Goal: Task Accomplishment & Management: Complete application form

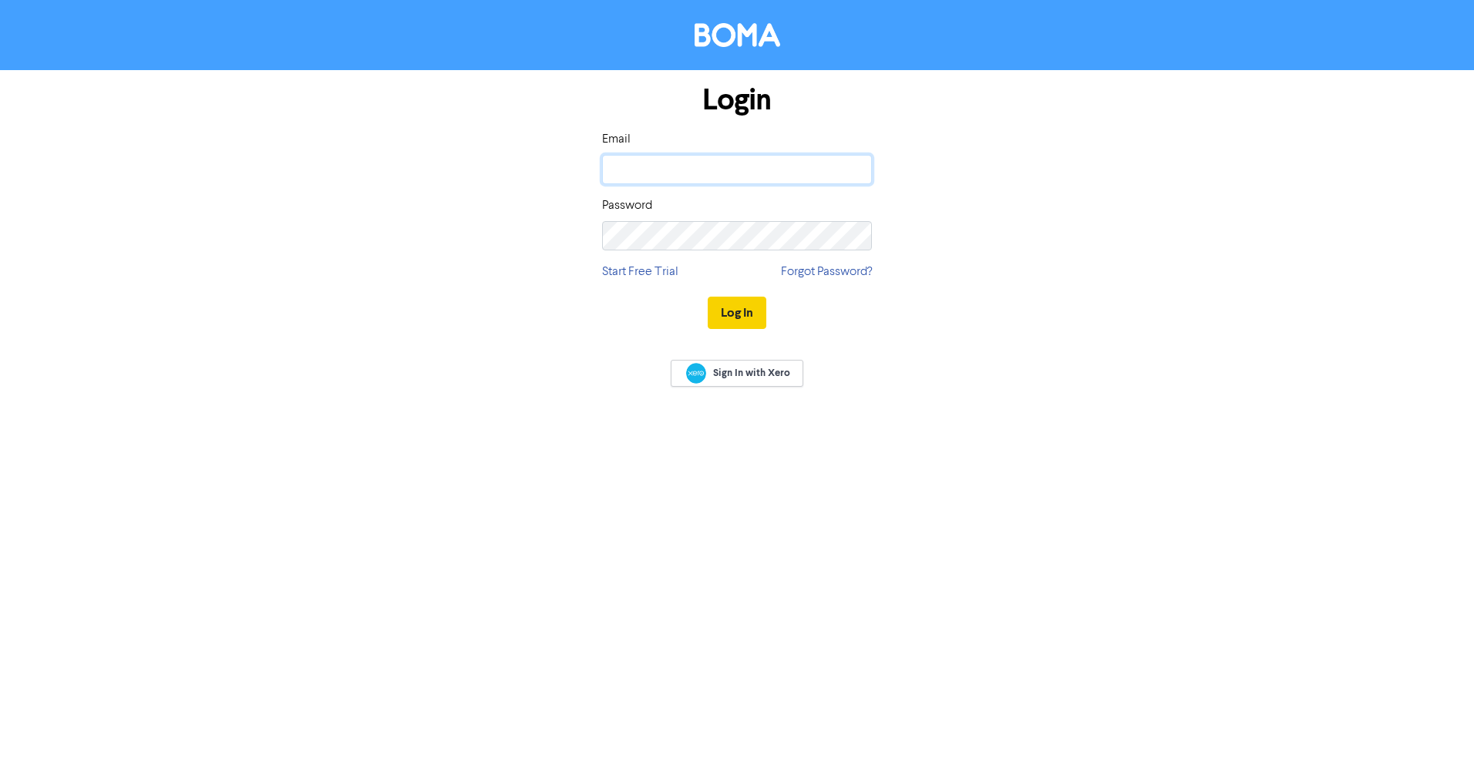
type input "[EMAIL_ADDRESS][DOMAIN_NAME]"
click at [731, 318] on button "Log In" at bounding box center [737, 313] width 59 height 32
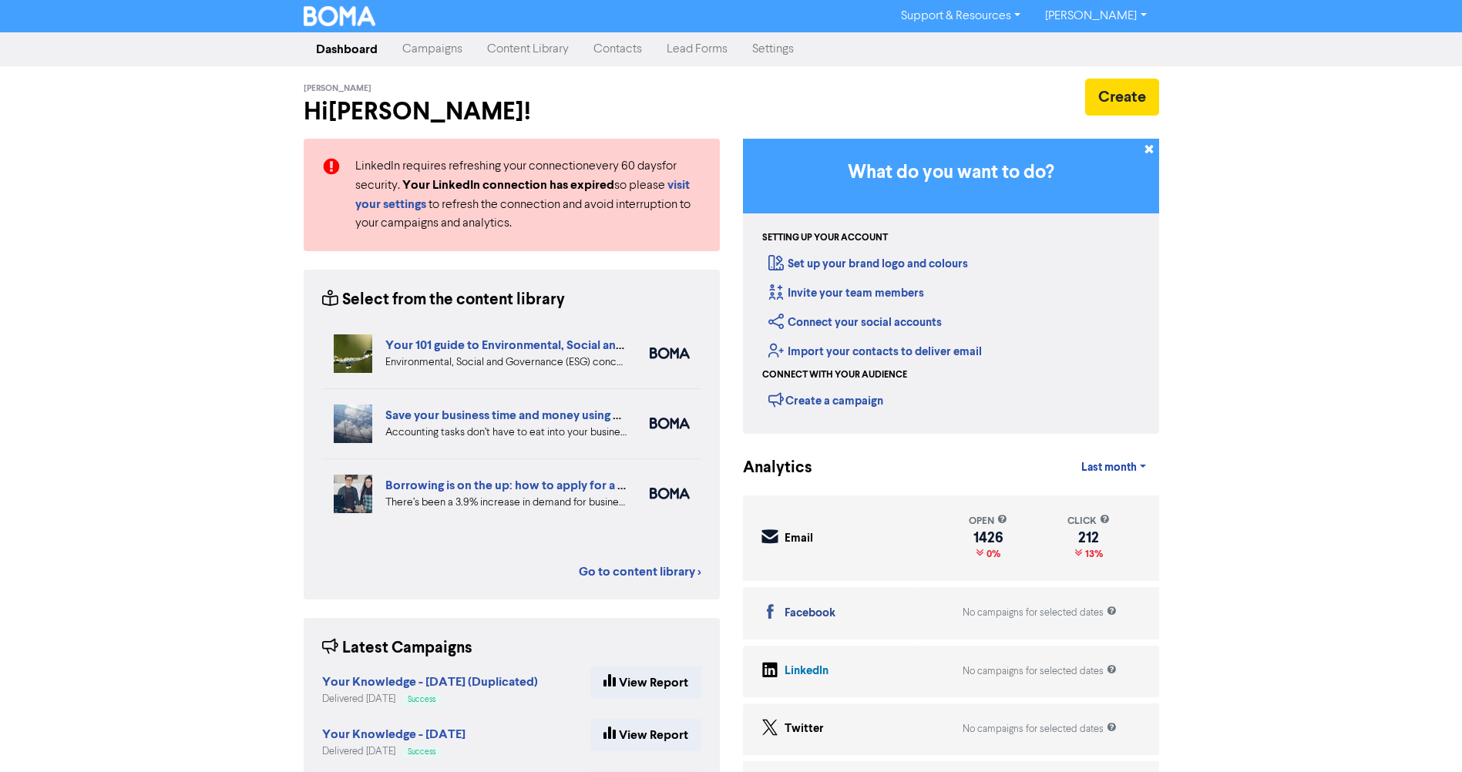
click at [444, 49] on link "Campaigns" at bounding box center [432, 49] width 85 height 31
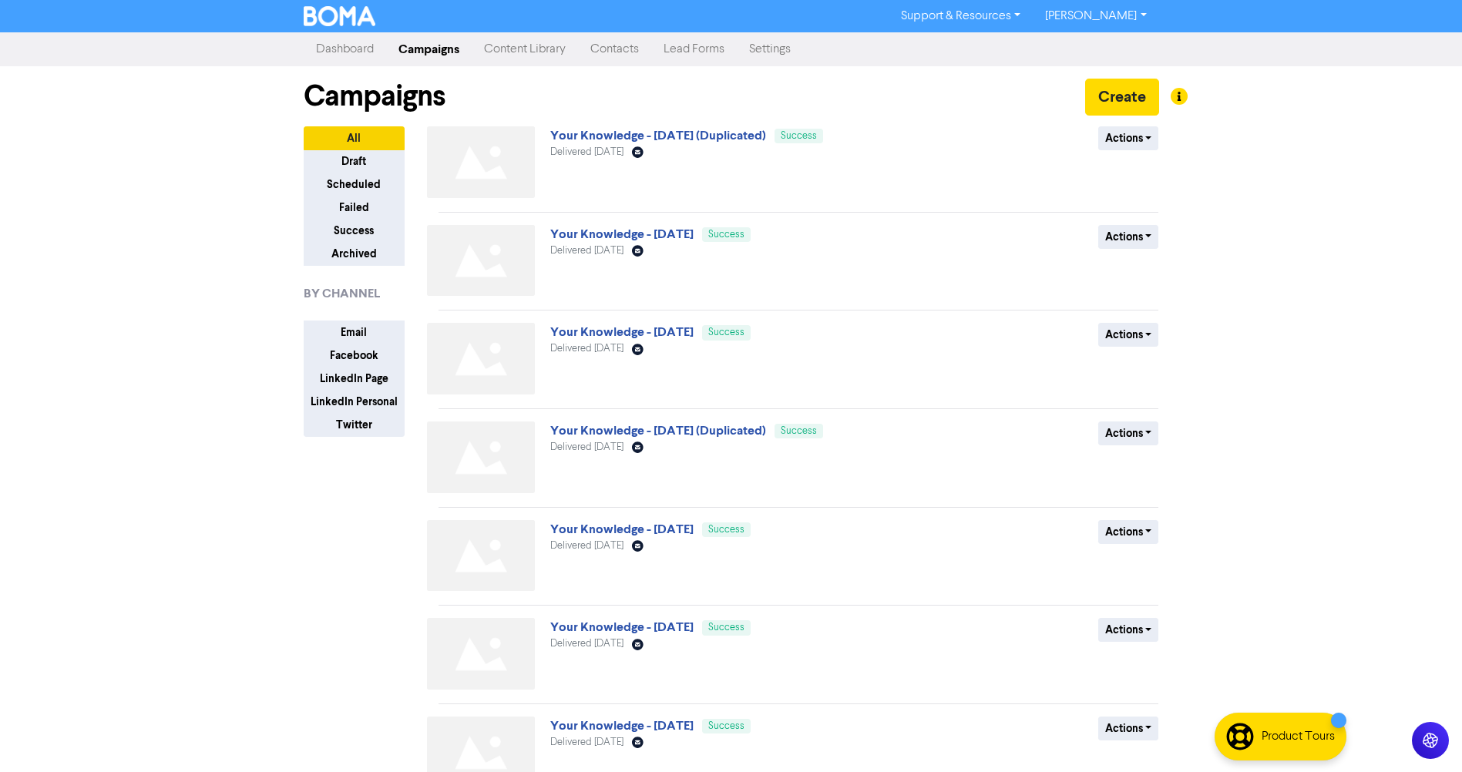
click at [624, 45] on link "Contacts" at bounding box center [614, 49] width 73 height 31
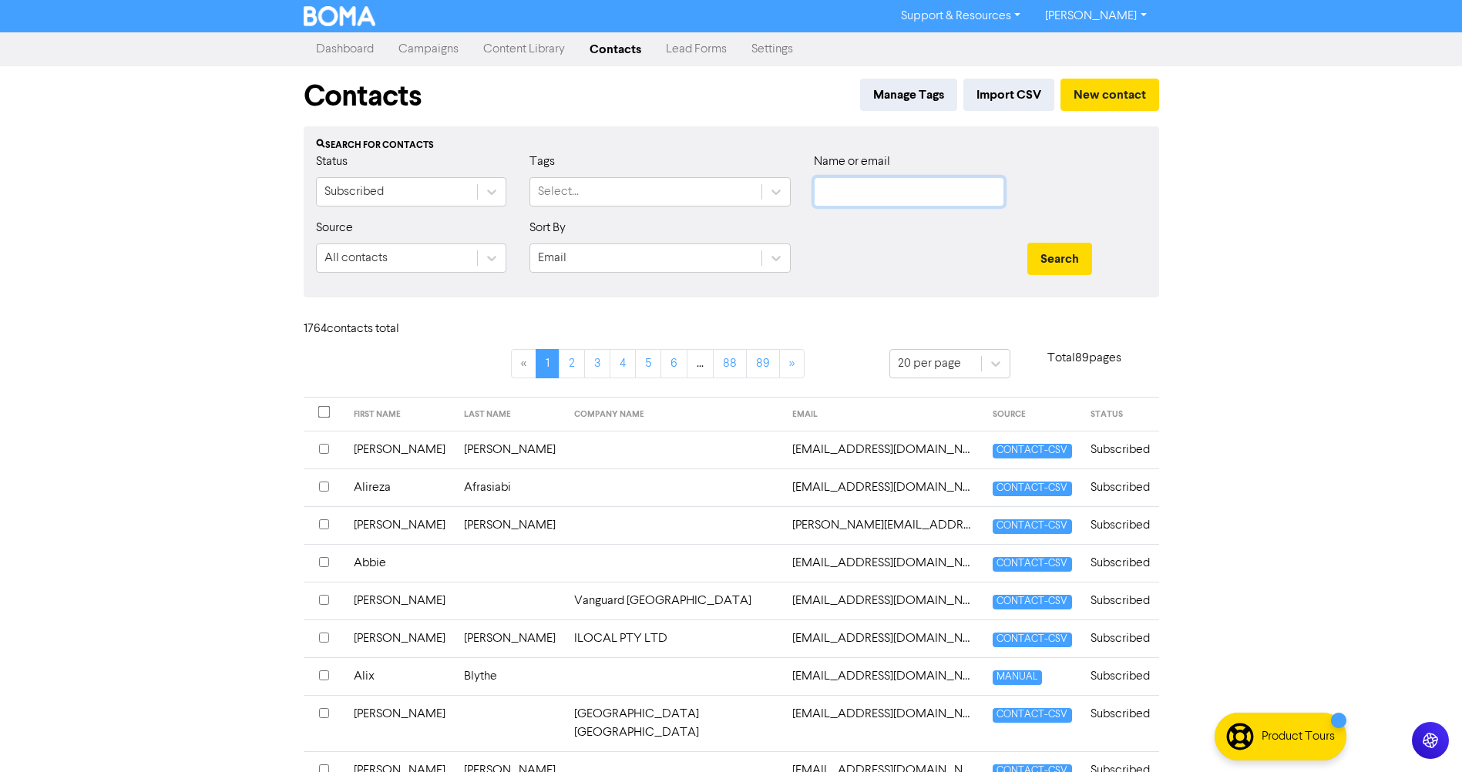
click at [864, 197] on input "text" at bounding box center [909, 191] width 190 height 29
click at [1027, 243] on button "Search" at bounding box center [1059, 259] width 65 height 32
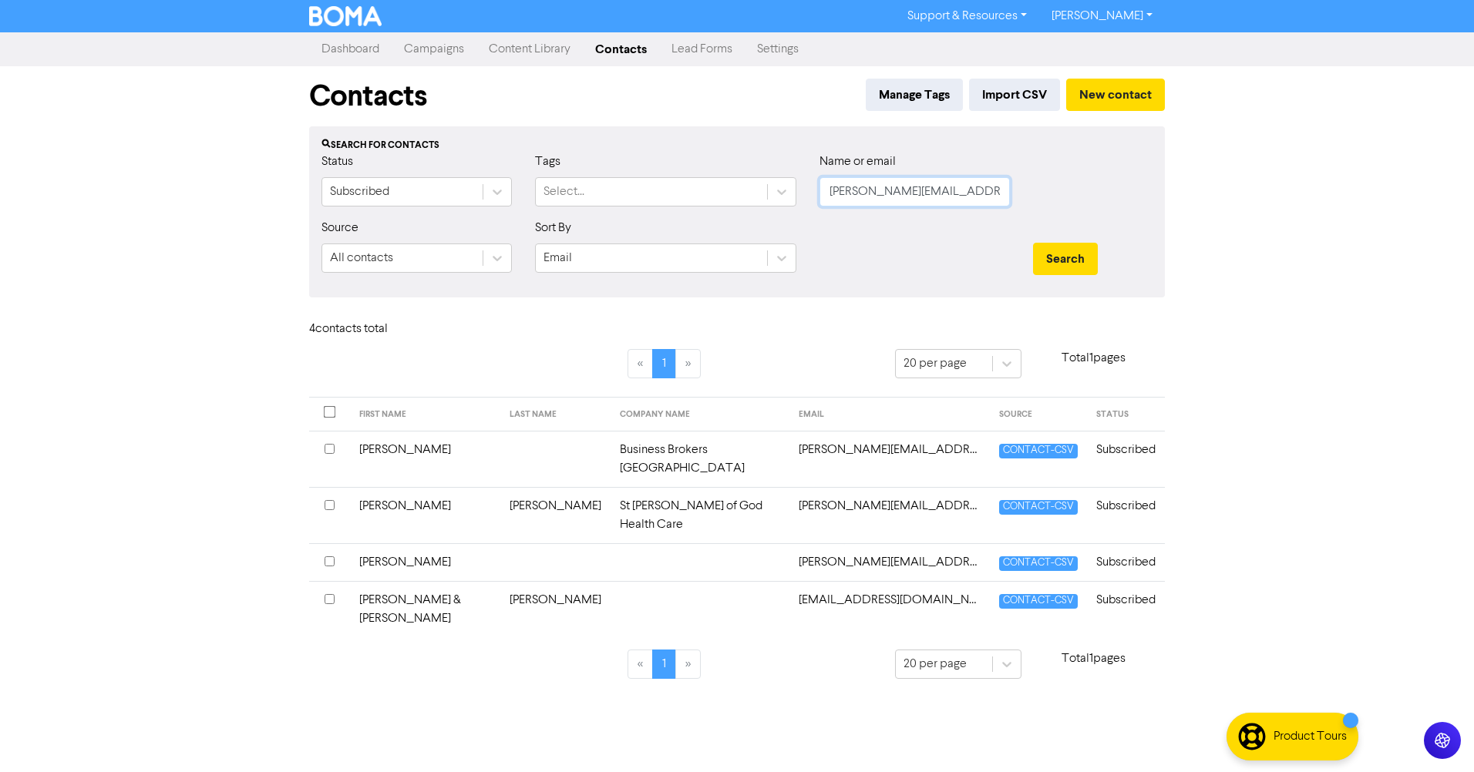
type input "[PERSON_NAME][EMAIL_ADDRESS][DOMAIN_NAME]"
drag, startPoint x: 957, startPoint y: 193, endPoint x: 701, endPoint y: 182, distance: 256.9
click at [711, 190] on div "Status Subscribed Tags Select... Name or email [PERSON_NAME][EMAIL_ADDRESS][DOM…" at bounding box center [737, 186] width 854 height 66
click at [1097, 95] on button "New contact" at bounding box center [1115, 95] width 99 height 32
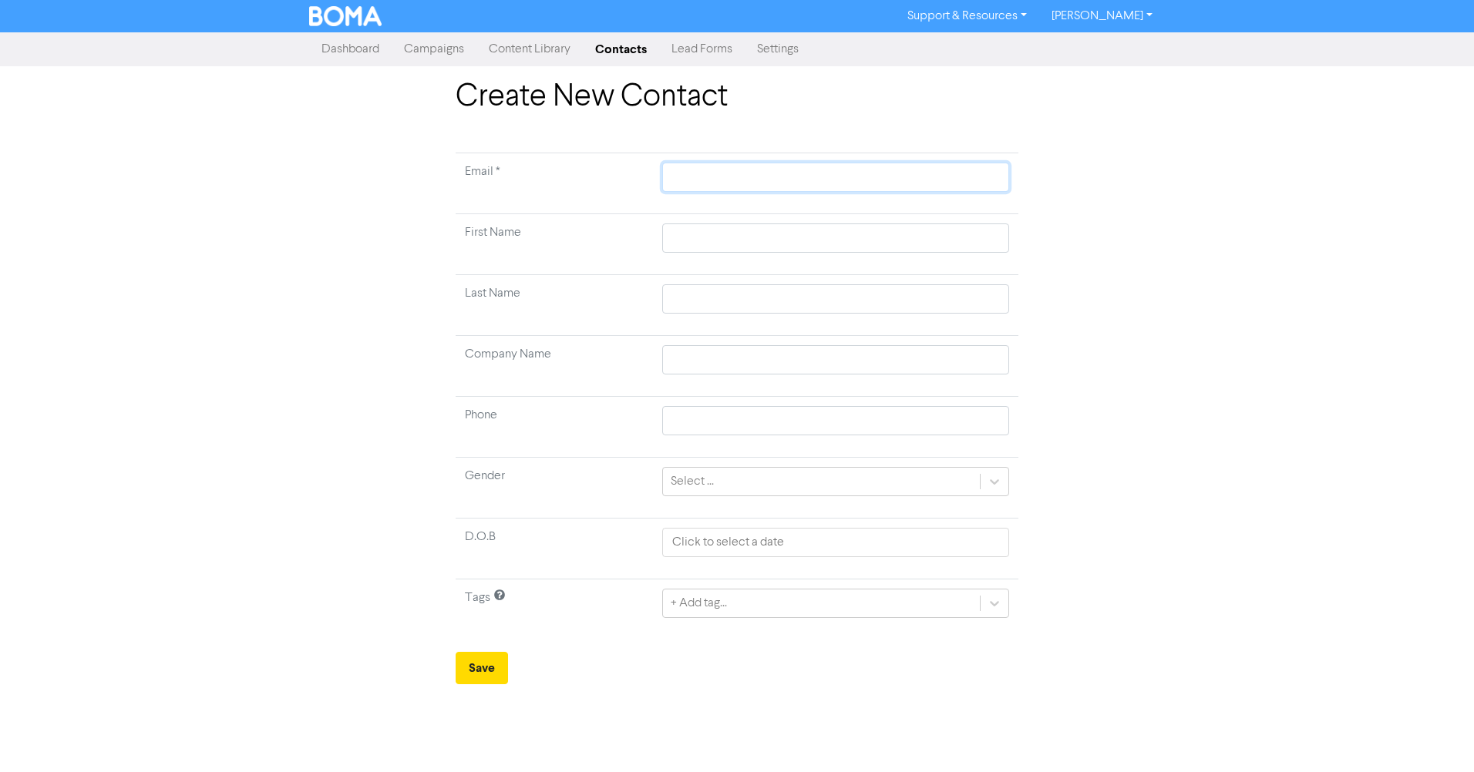
click at [752, 173] on input "text" at bounding box center [835, 177] width 347 height 29
paste input "[PERSON_NAME][EMAIL_ADDRESS][DOMAIN_NAME]"
type input "[PERSON_NAME][EMAIL_ADDRESS][DOMAIN_NAME]"
click at [693, 236] on input "text" at bounding box center [835, 238] width 347 height 29
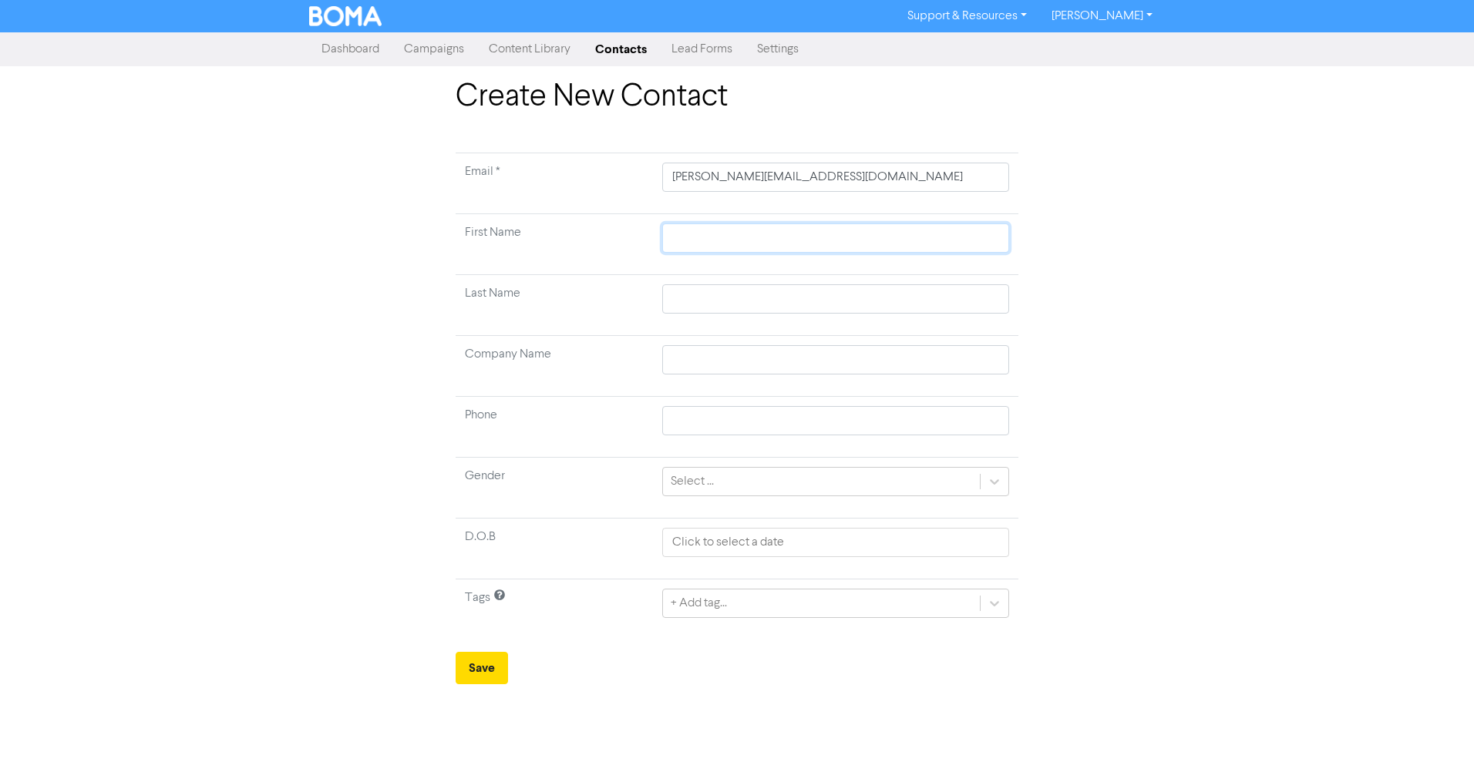
type input "S"
type input "Sh"
type input "Sha"
type input "Shan"
type input "[PERSON_NAME]"
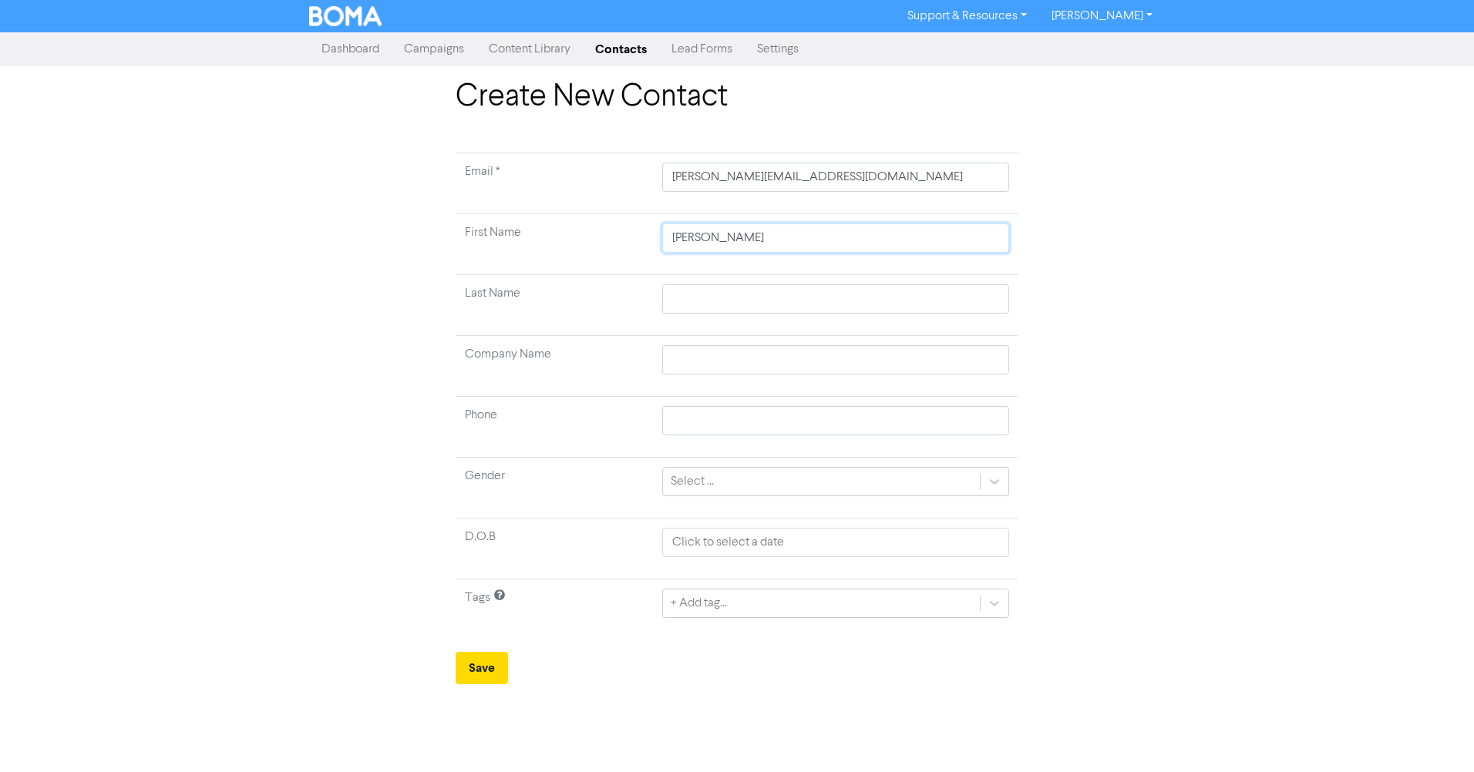
type input "Shaned"
type input "E"
type input "Ed"
type input "[PERSON_NAME]"
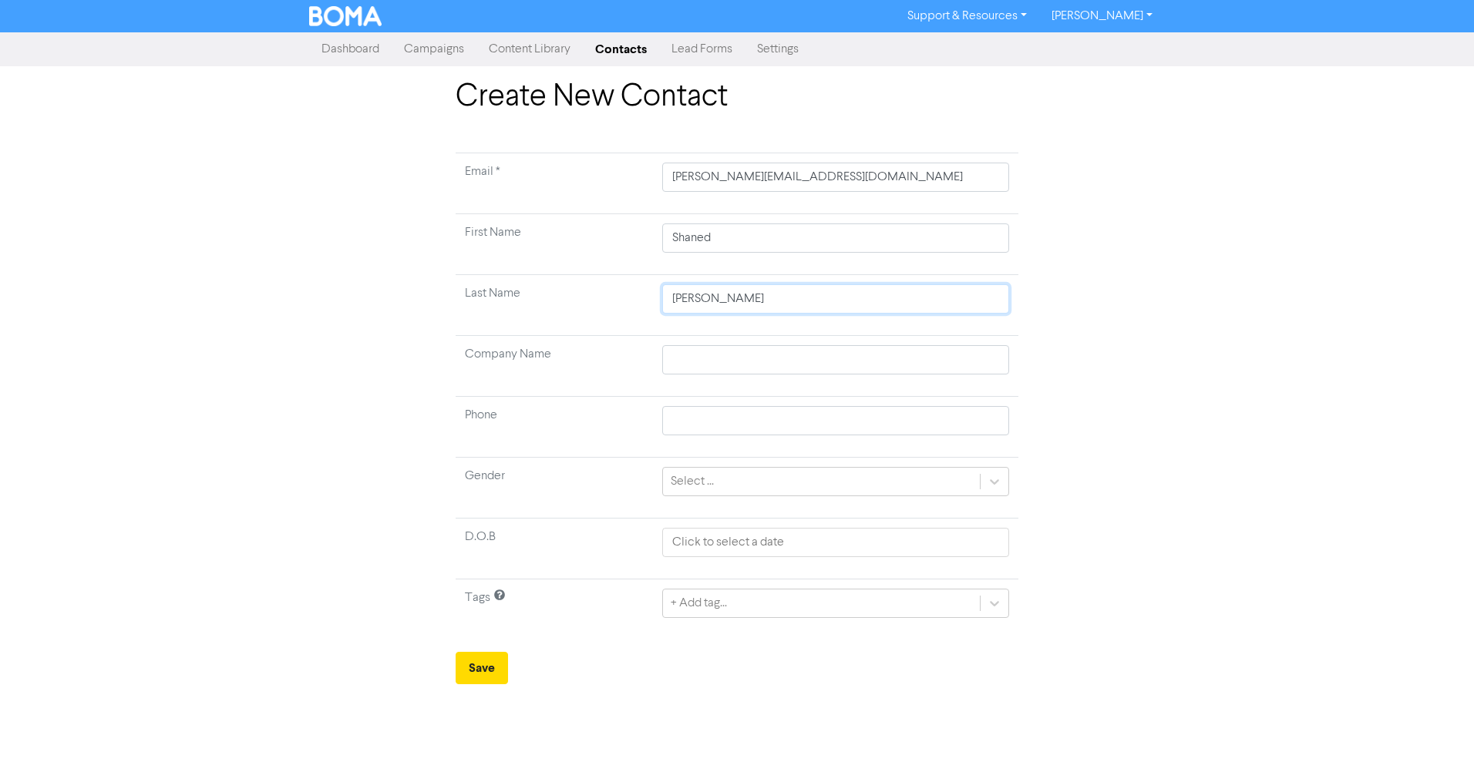
type input "Edwa"
type input "Edwar"
type input "[PERSON_NAME]"
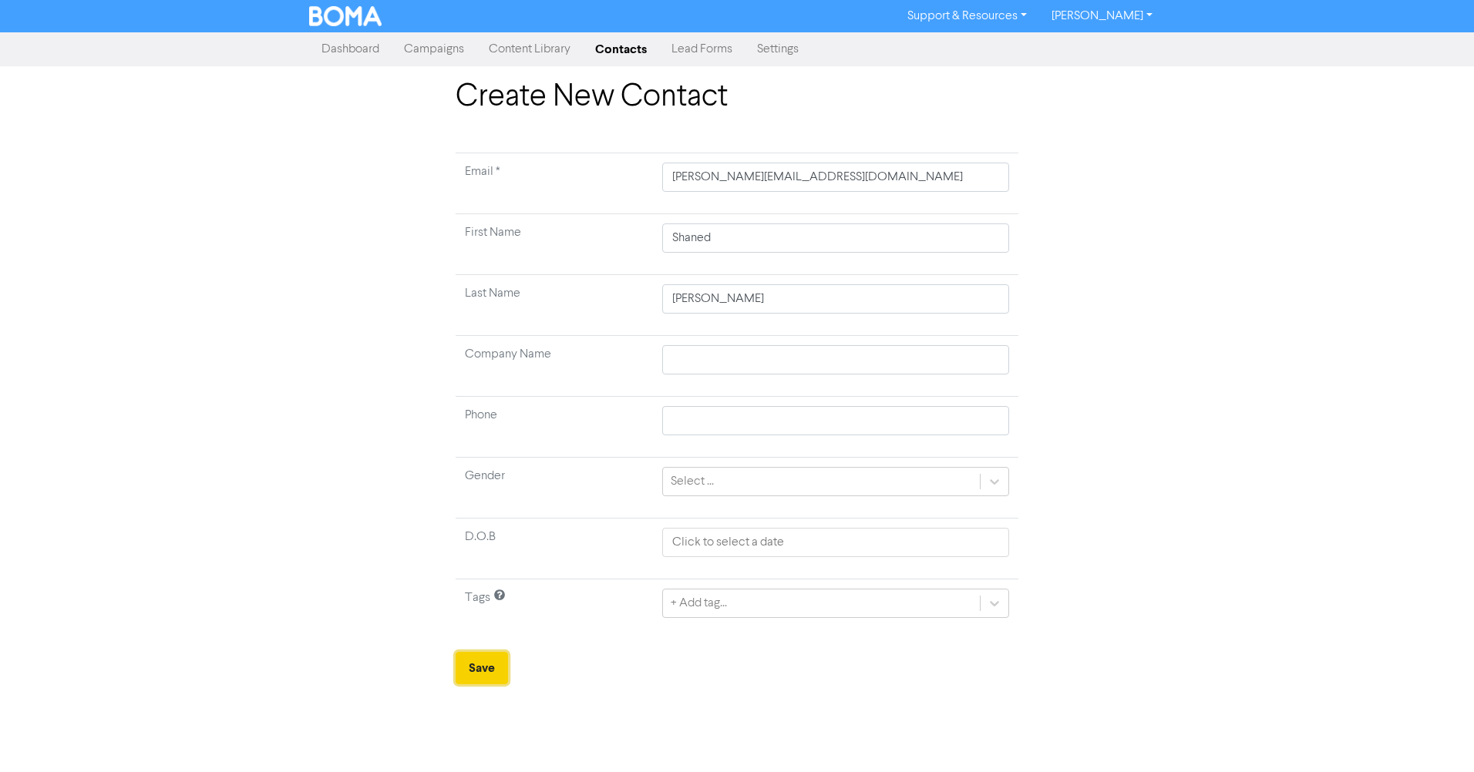
click at [479, 672] on button "Save" at bounding box center [482, 668] width 52 height 32
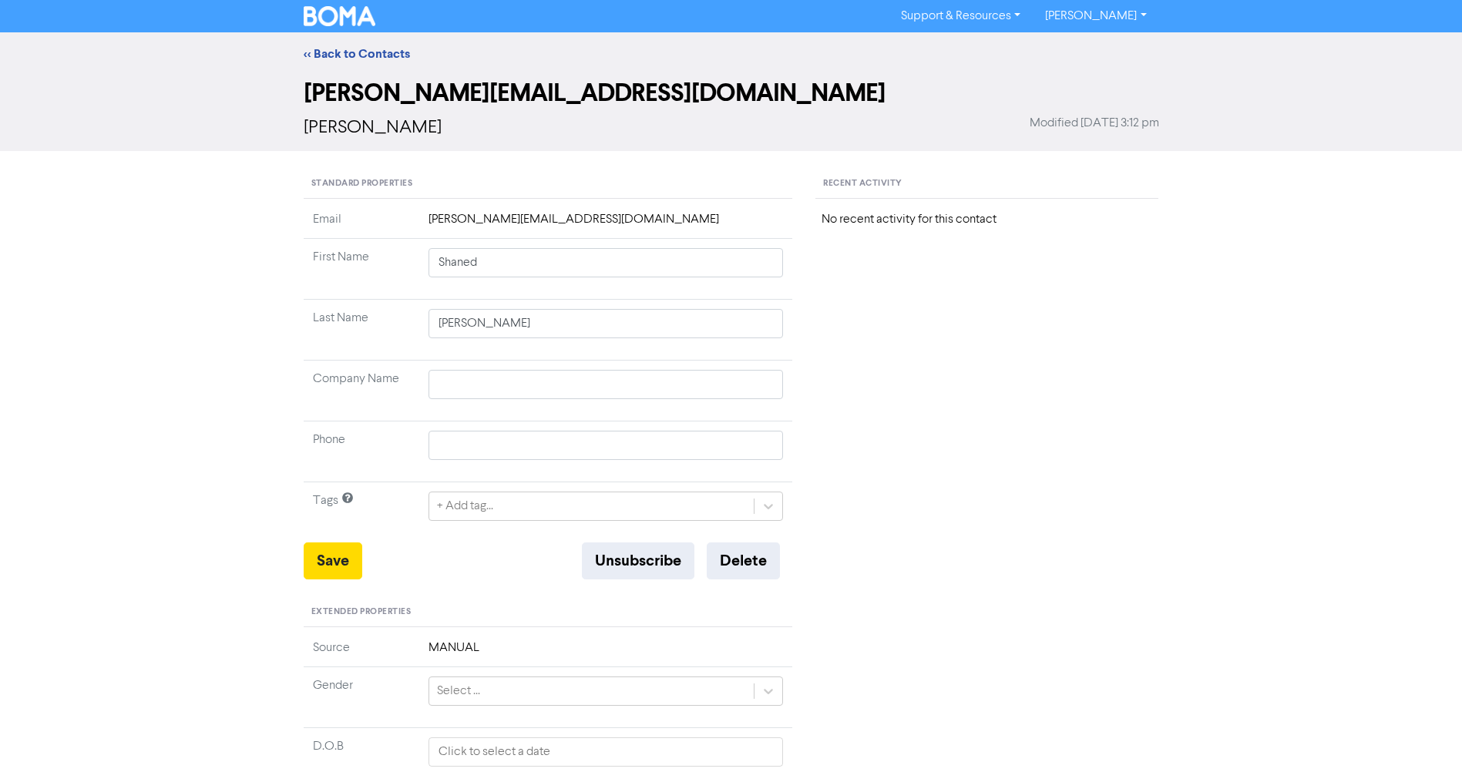
click at [1113, 17] on link "[PERSON_NAME]" at bounding box center [1096, 16] width 126 height 25
click at [1096, 49] on button "Log Out" at bounding box center [1095, 46] width 122 height 18
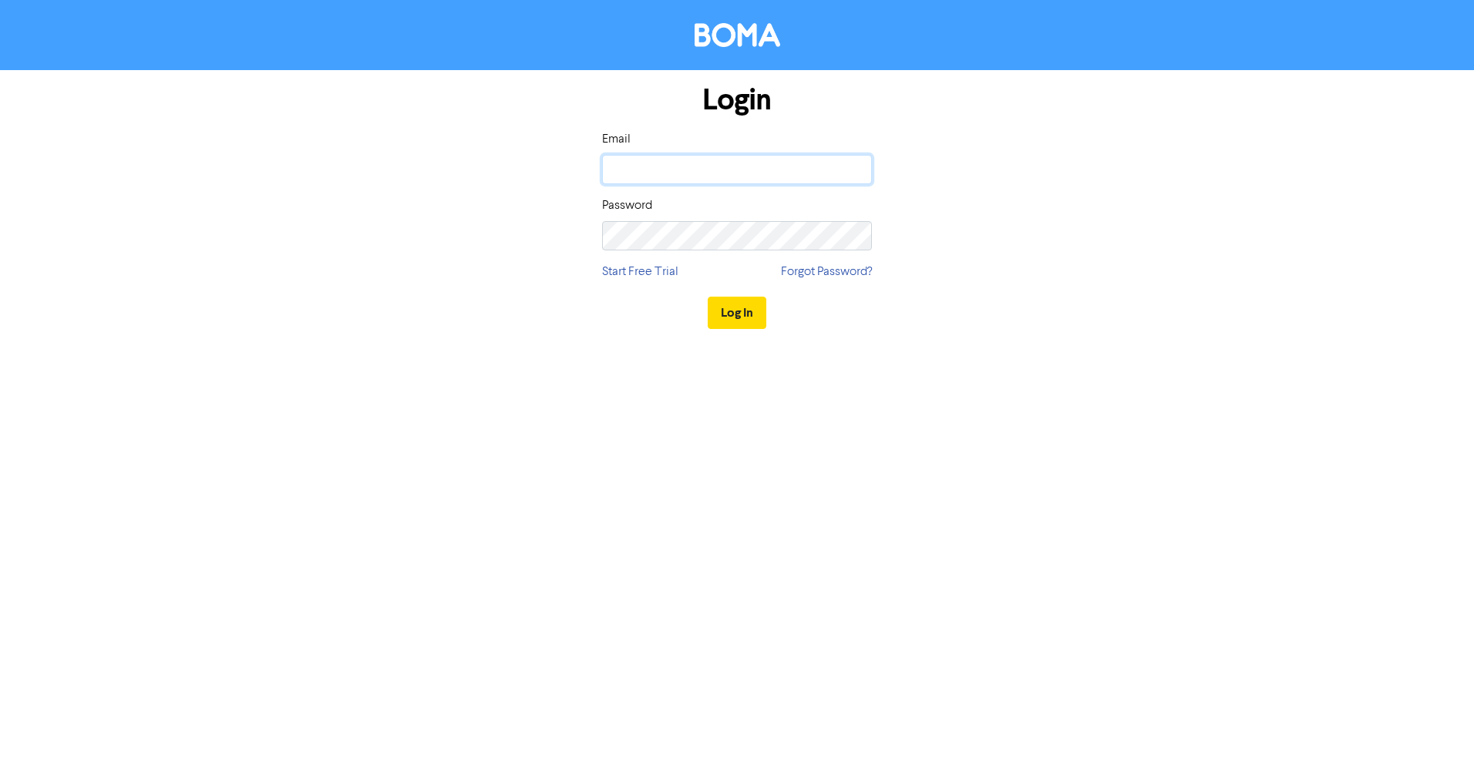
type input "[EMAIL_ADDRESS][DOMAIN_NAME]"
